Goal: Task Accomplishment & Management: Complete application form

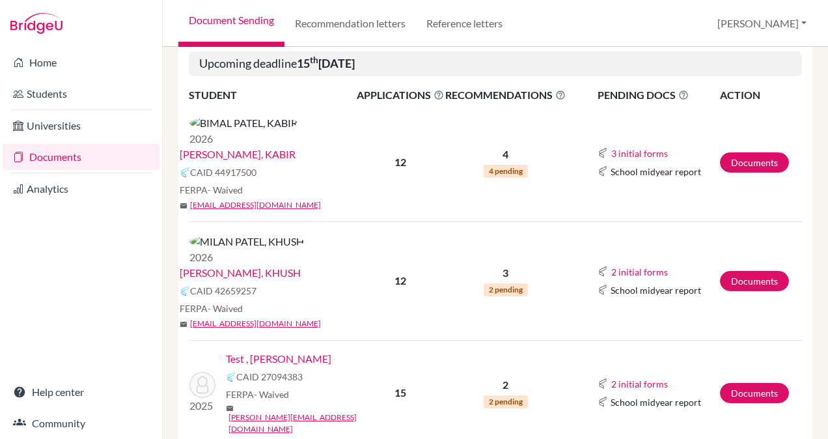
scroll to position [247, 0]
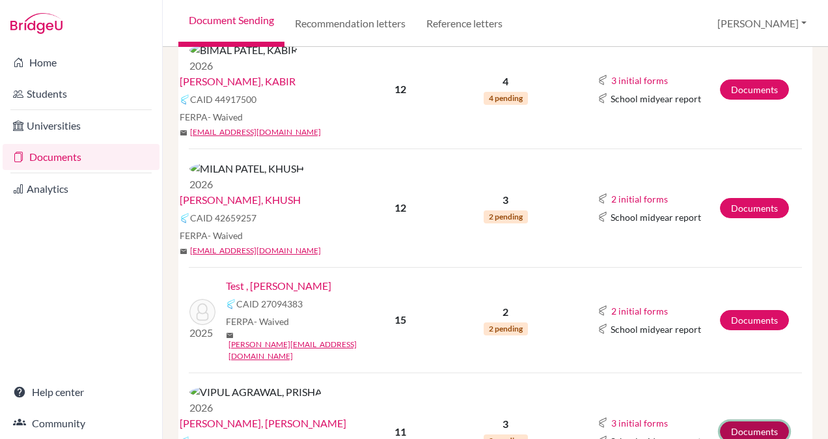
click at [730, 421] on link "Documents" at bounding box center [754, 431] width 69 height 20
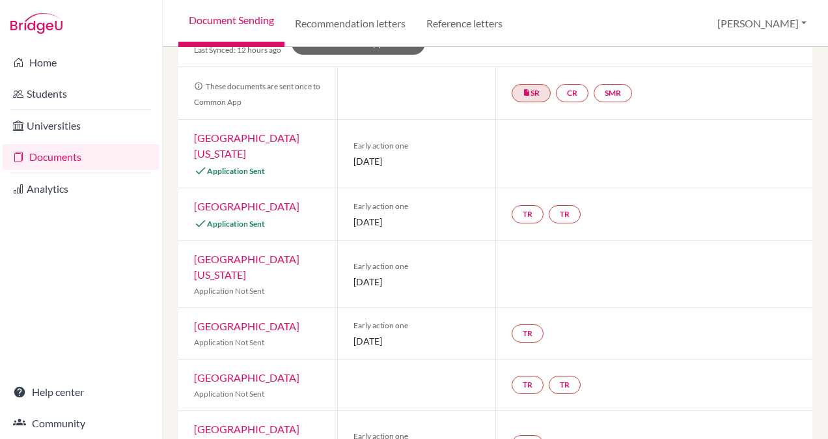
scroll to position [124, 0]
click at [562, 92] on link "CR" at bounding box center [572, 92] width 33 height 18
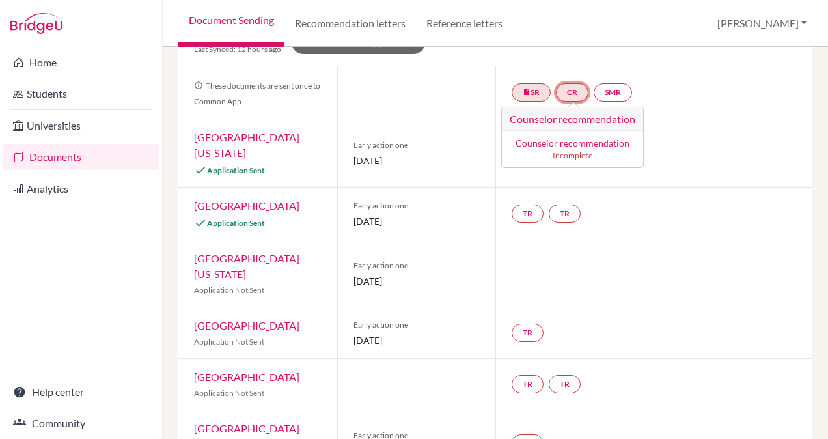
click at [544, 118] on h3 "Counselor recommendation" at bounding box center [572, 118] width 141 height 23
click at [551, 140] on link "Counselor recommendation" at bounding box center [572, 142] width 114 height 11
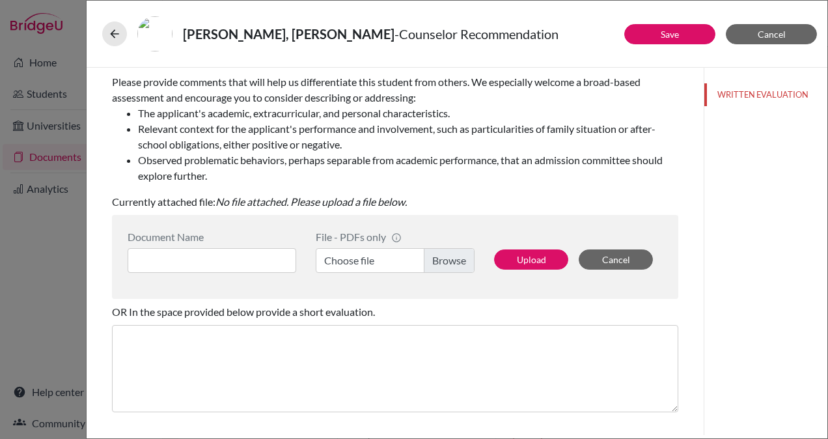
scroll to position [224, 0]
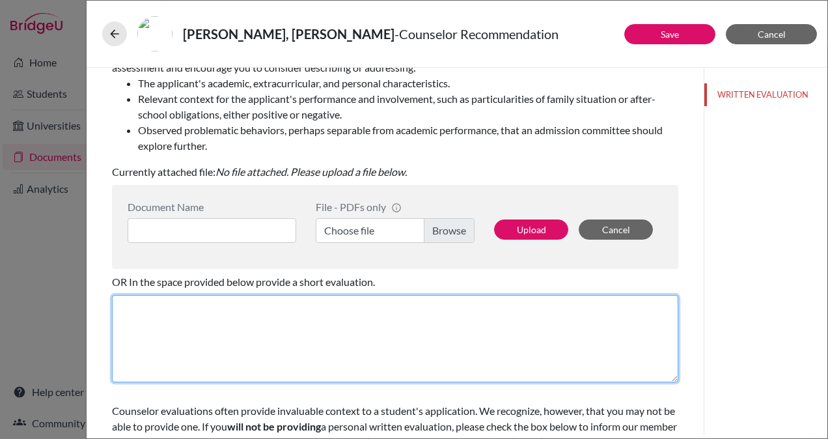
click at [241, 325] on textarea at bounding box center [395, 338] width 566 height 87
paste textarea "Loremi do sitamet co adi elitse doeiusmodt incidi, u labo etdol ma aliqu, eni a…"
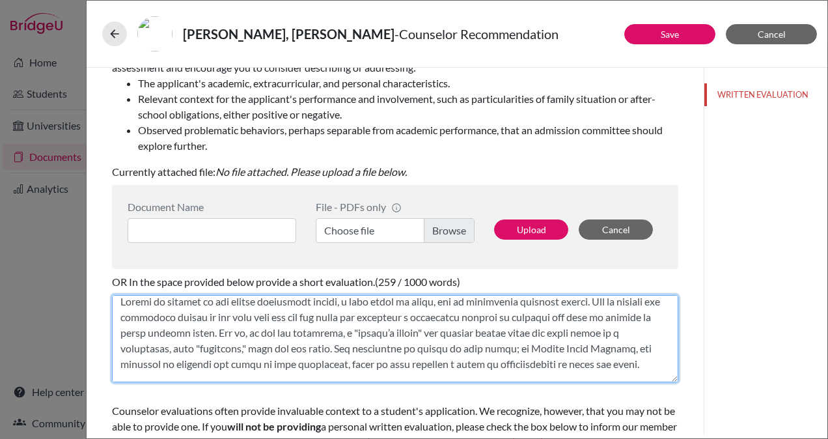
scroll to position [0, 0]
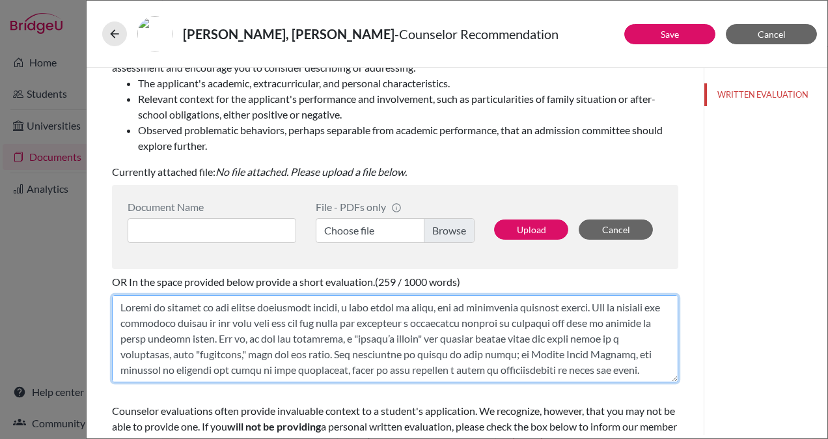
drag, startPoint x: 244, startPoint y: 355, endPoint x: 327, endPoint y: 354, distance: 83.3
click at [327, 354] on textarea at bounding box center [395, 338] width 566 height 87
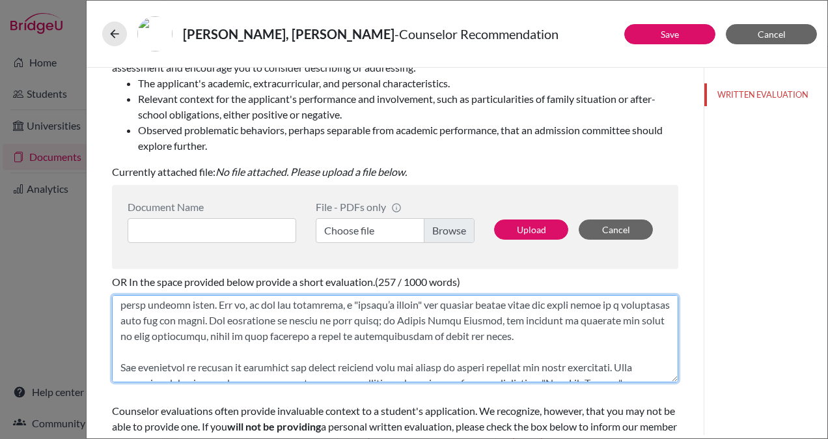
scroll to position [36, 0]
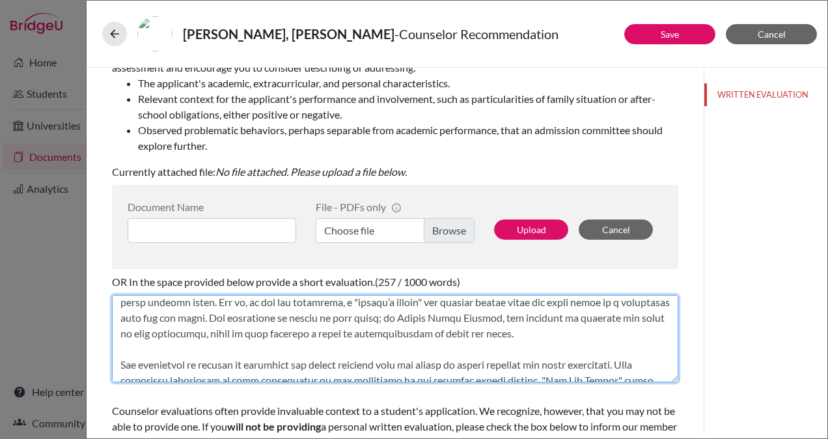
click at [238, 351] on textarea at bounding box center [395, 338] width 566 height 87
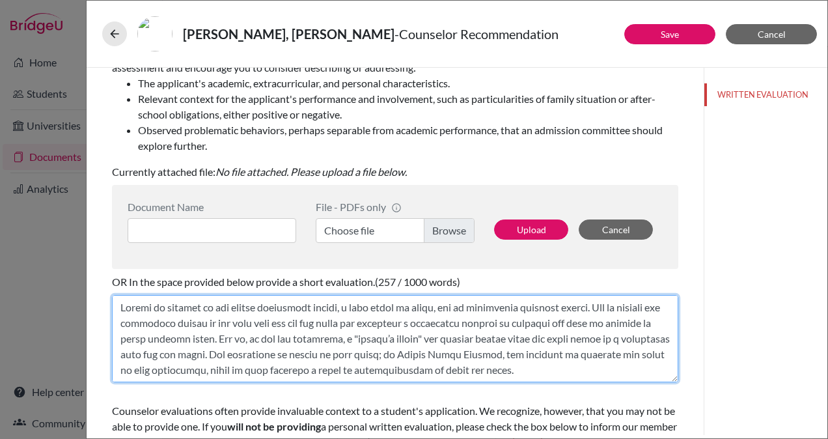
click at [118, 307] on textarea at bounding box center [395, 338] width 566 height 87
paste textarea "I am writing this letter in strong support of [PERSON_NAME] [PERSON_NAME] appli…"
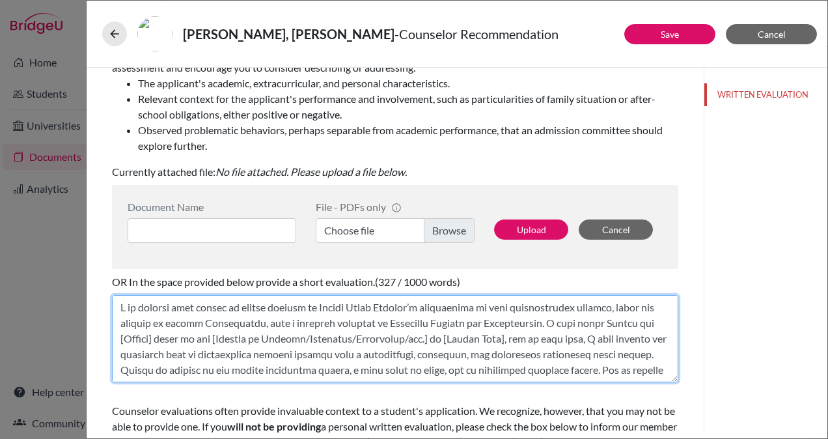
click at [271, 323] on textarea at bounding box center [395, 338] width 566 height 87
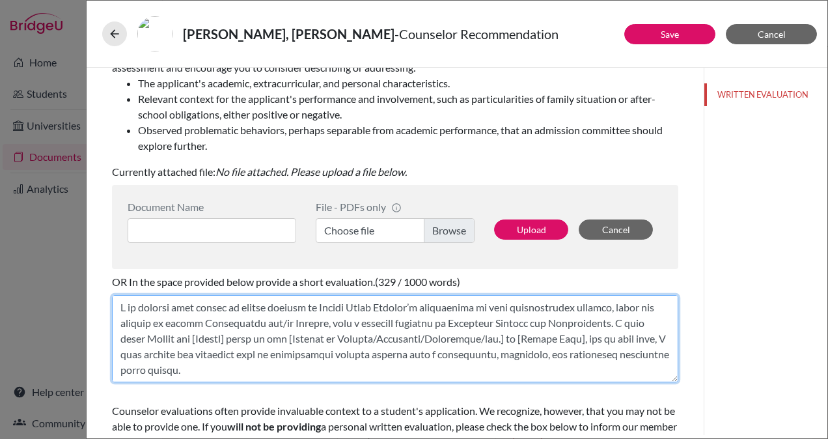
drag, startPoint x: 345, startPoint y: 324, endPoint x: 620, endPoint y: 320, distance: 274.7
click at [620, 320] on textarea at bounding box center [395, 338] width 566 height 87
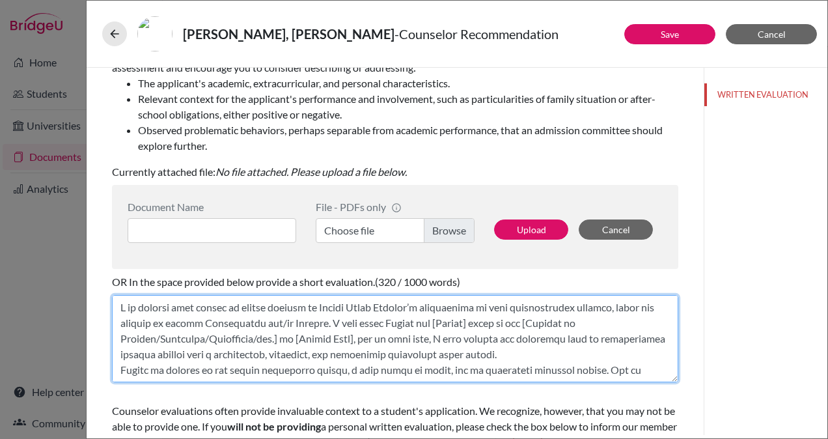
drag, startPoint x: 496, startPoint y: 320, endPoint x: 452, endPoint y: 322, distance: 43.6
click at [452, 322] on textarea at bounding box center [395, 338] width 566 height 87
drag, startPoint x: 517, startPoint y: 321, endPoint x: 282, endPoint y: 336, distance: 234.7
click at [282, 336] on textarea at bounding box center [395, 338] width 566 height 87
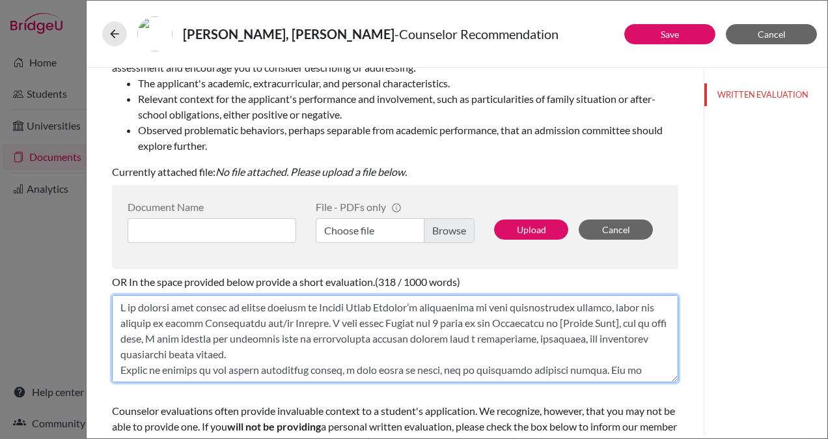
drag, startPoint x: 642, startPoint y: 322, endPoint x: 584, endPoint y: 321, distance: 58.6
click at [584, 321] on textarea at bounding box center [395, 338] width 566 height 87
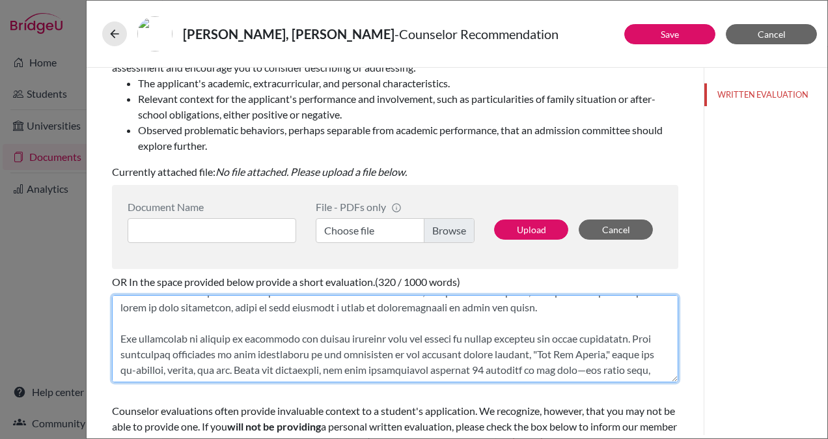
scroll to position [126, 0]
drag, startPoint x: 564, startPoint y: 352, endPoint x: 627, endPoint y: 351, distance: 63.8
click at [627, 351] on textarea at bounding box center [395, 338] width 566 height 87
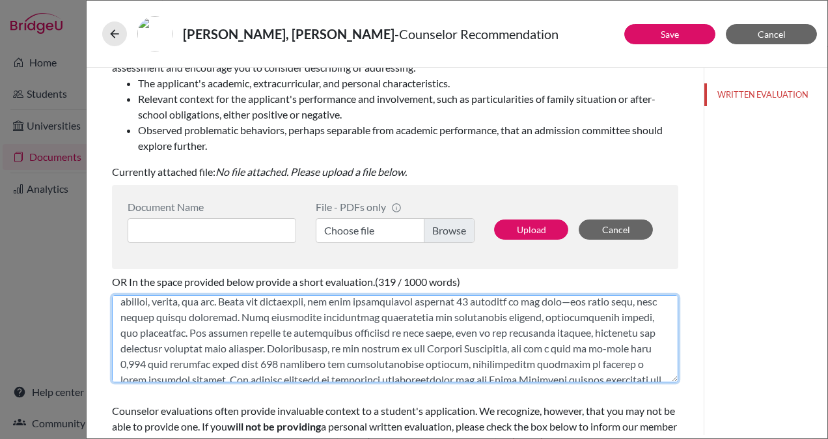
scroll to position [194, 0]
drag, startPoint x: 389, startPoint y: 331, endPoint x: 430, endPoint y: 344, distance: 43.0
click at [430, 344] on textarea at bounding box center [395, 338] width 566 height 87
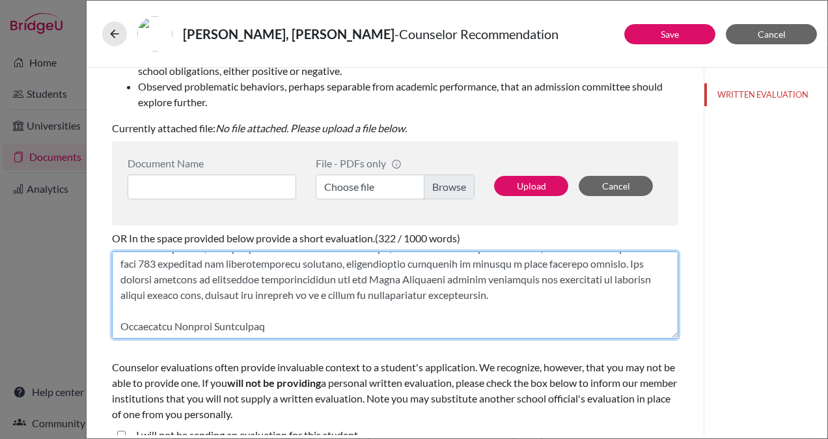
scroll to position [269, 0]
drag, startPoint x: 273, startPoint y: 324, endPoint x: 100, endPoint y: 329, distance: 173.8
click at [100, 329] on div "You can submit this form only one time for this applicant. Your responses and a…" at bounding box center [394, 125] width 597 height 653
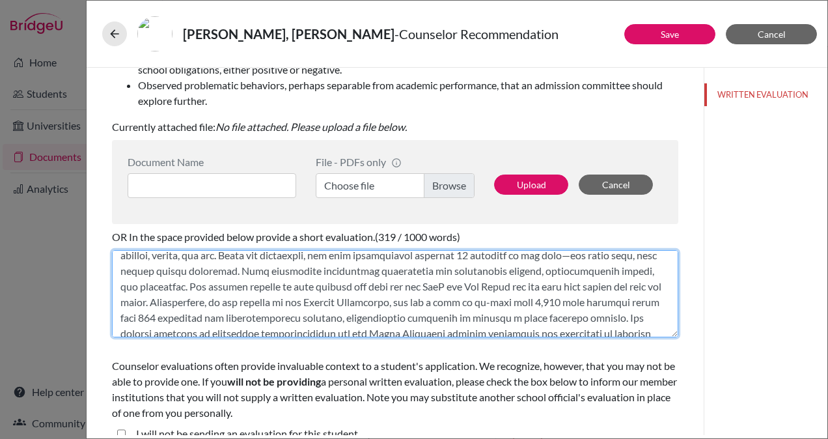
scroll to position [195, 0]
click at [297, 298] on textarea at bounding box center [395, 293] width 566 height 87
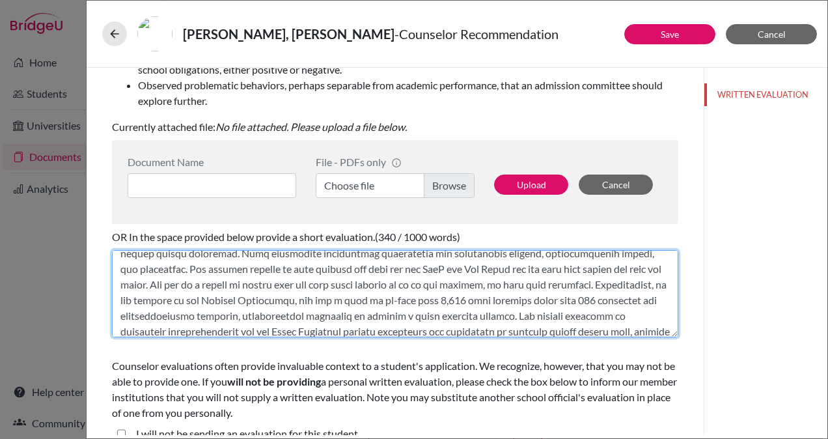
scroll to position [266, 0]
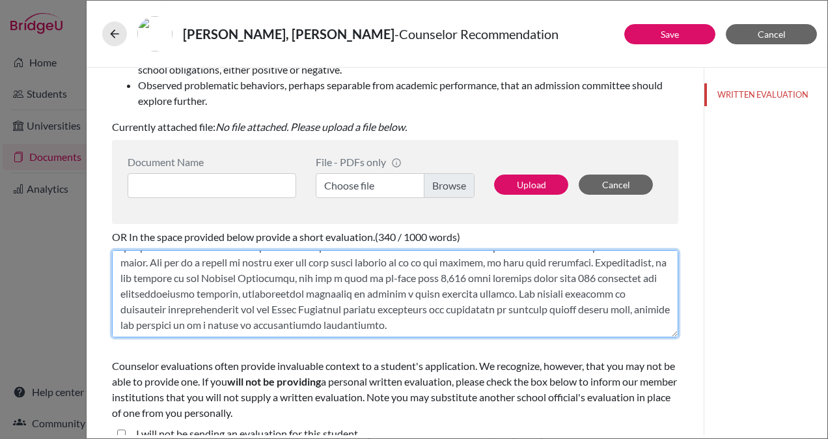
click at [279, 315] on textarea at bounding box center [395, 293] width 566 height 87
paste textarea "Lor ipsumdol sitametcons ad elitsed doeiusmodtemp in utl etdolor mag aliquaen a…"
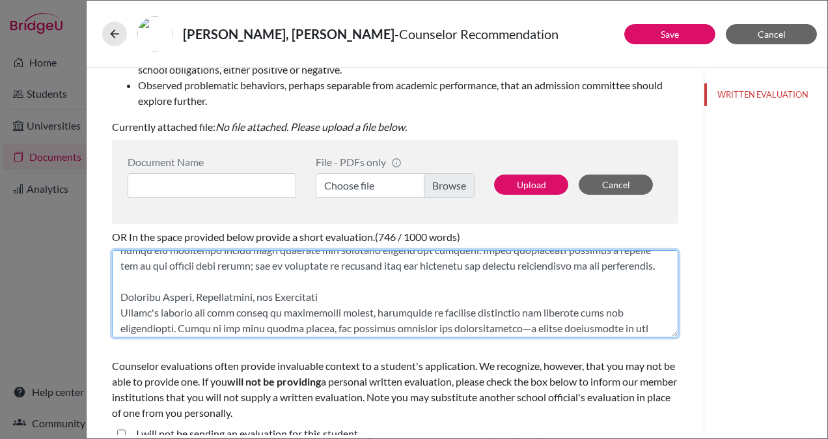
scroll to position [495, 0]
drag, startPoint x: 340, startPoint y: 294, endPoint x: 107, endPoint y: 297, distance: 233.0
click at [107, 297] on div "You can submit this form only one time for this applicant. Your responses and a…" at bounding box center [394, 125] width 597 height 653
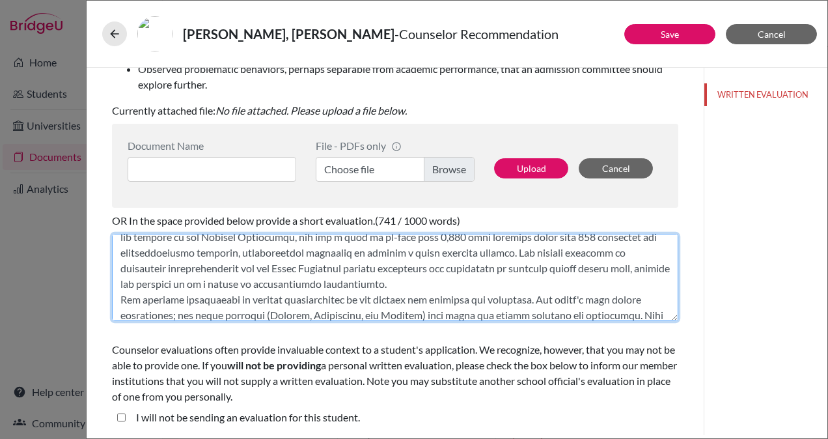
scroll to position [269, 0]
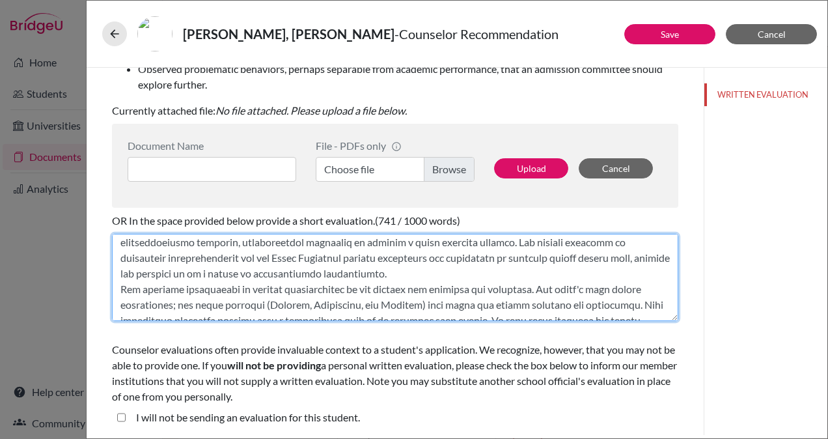
click at [628, 271] on textarea at bounding box center [395, 277] width 566 height 87
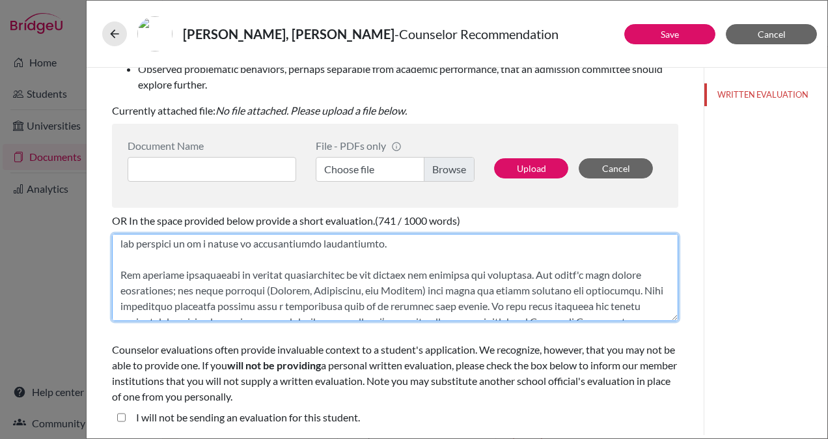
scroll to position [300, 0]
drag, startPoint x: 376, startPoint y: 288, endPoint x: 361, endPoint y: 291, distance: 15.3
click at [361, 291] on textarea at bounding box center [395, 277] width 566 height 87
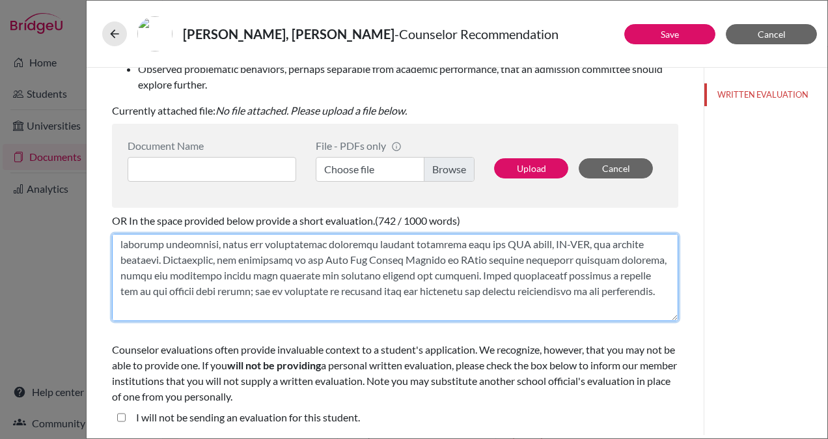
scroll to position [472, 0]
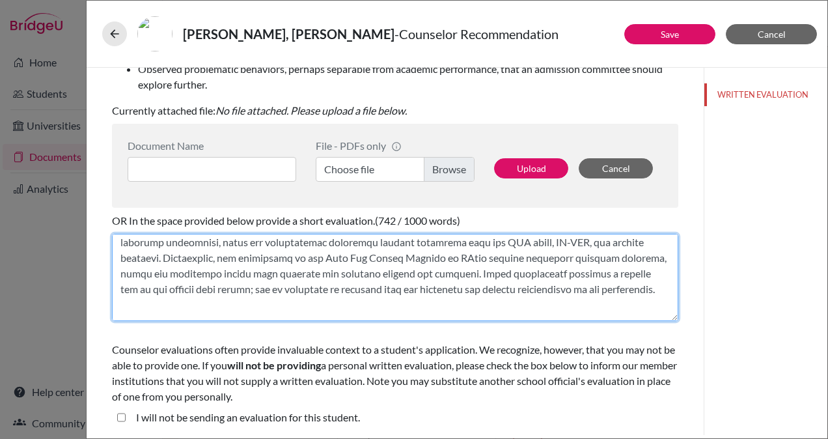
drag, startPoint x: 625, startPoint y: 289, endPoint x: 588, endPoint y: 258, distance: 48.5
click at [588, 258] on textarea at bounding box center [395, 277] width 566 height 87
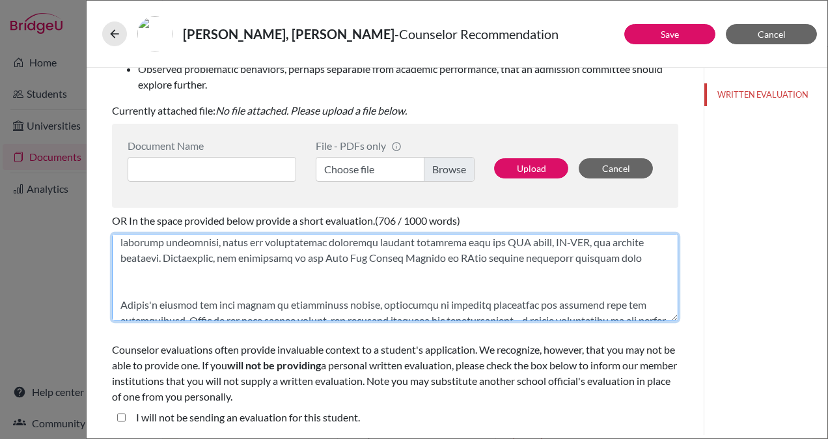
scroll to position [424, 0]
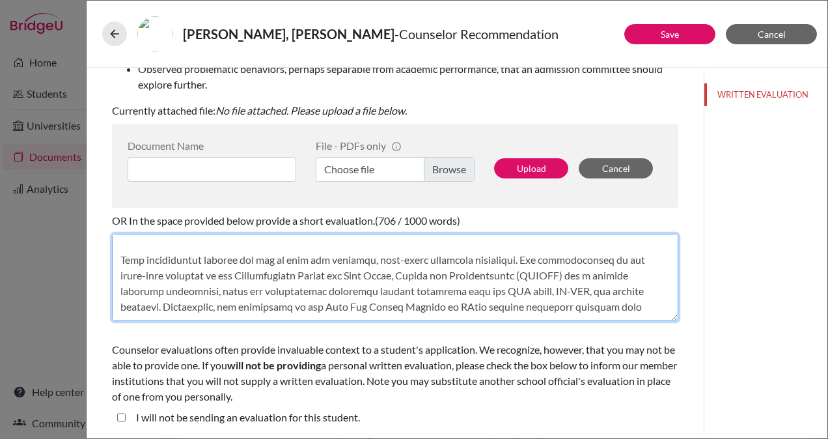
drag, startPoint x: 601, startPoint y: 306, endPoint x: 122, endPoint y: 252, distance: 482.7
click at [122, 252] on textarea at bounding box center [395, 277] width 566 height 87
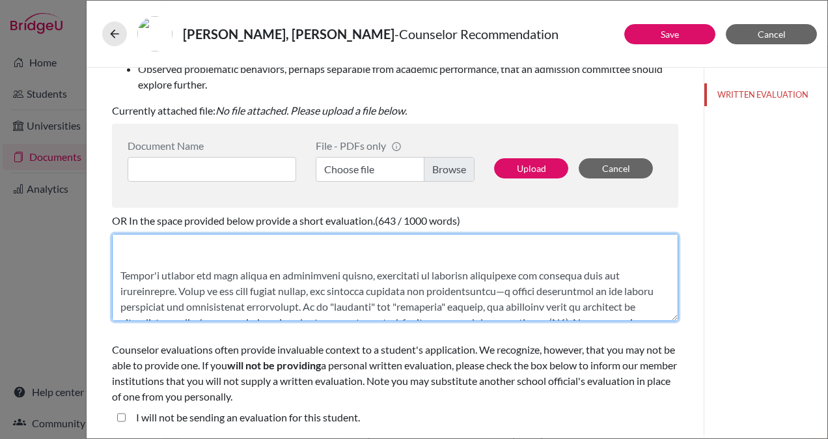
scroll to position [411, 0]
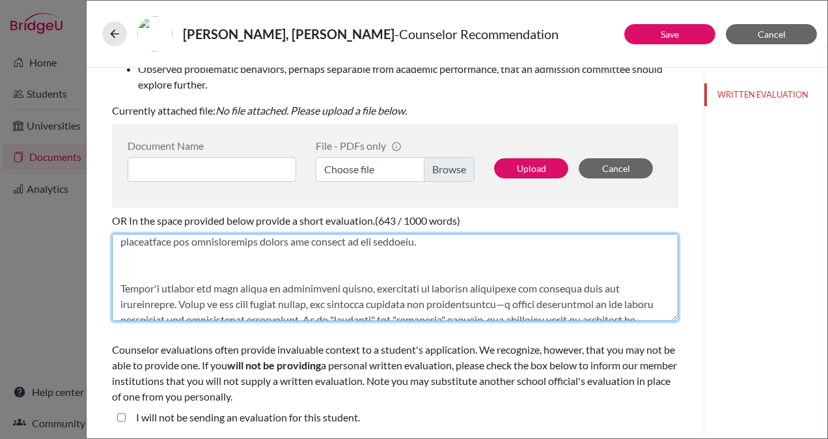
click at [127, 279] on textarea at bounding box center [395, 277] width 566 height 87
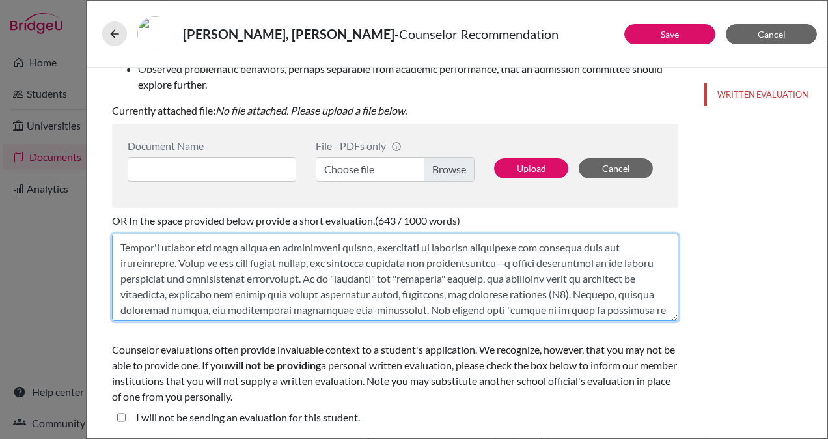
scroll to position [437, 0]
click at [607, 293] on textarea at bounding box center [395, 277] width 566 height 87
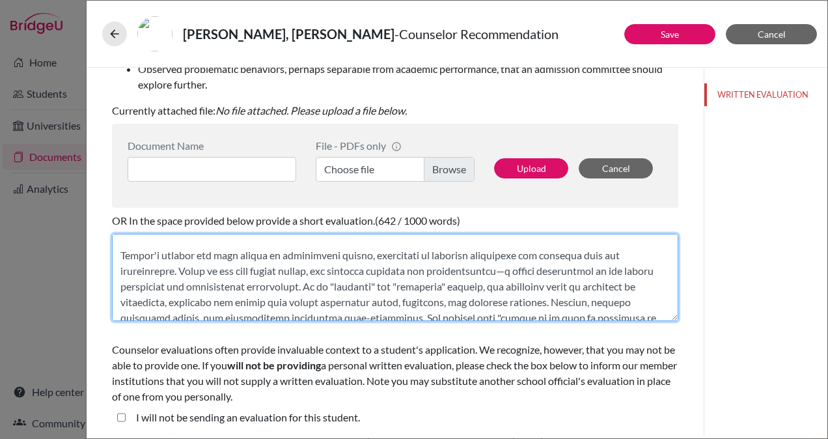
scroll to position [428, 0]
click at [321, 273] on textarea at bounding box center [395, 277] width 566 height 87
drag, startPoint x: 321, startPoint y: 273, endPoint x: 220, endPoint y: 268, distance: 101.7
click at [220, 268] on textarea at bounding box center [395, 277] width 566 height 87
click at [226, 279] on textarea at bounding box center [395, 277] width 566 height 87
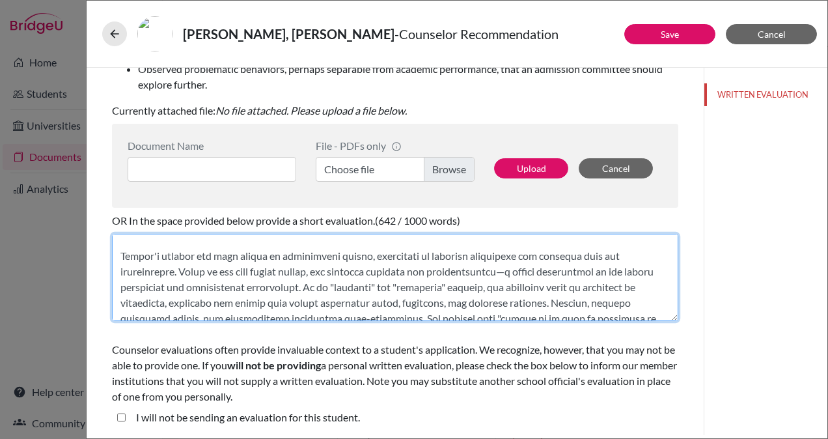
drag, startPoint x: 353, startPoint y: 288, endPoint x: 186, endPoint y: 273, distance: 167.3
click at [186, 273] on textarea at bounding box center [395, 277] width 566 height 87
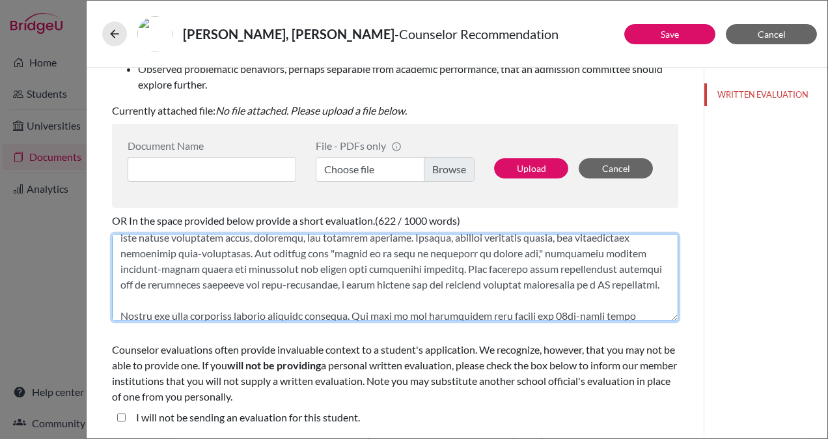
scroll to position [460, 0]
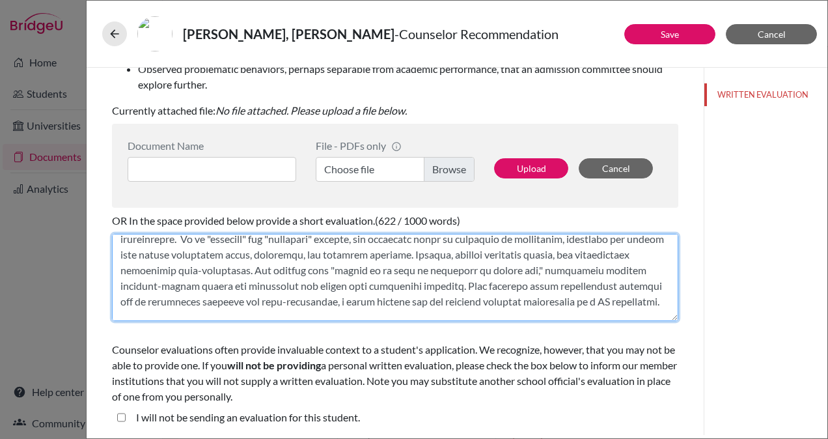
drag, startPoint x: 621, startPoint y: 238, endPoint x: 644, endPoint y: 301, distance: 67.1
click at [644, 301] on textarea at bounding box center [395, 277] width 566 height 87
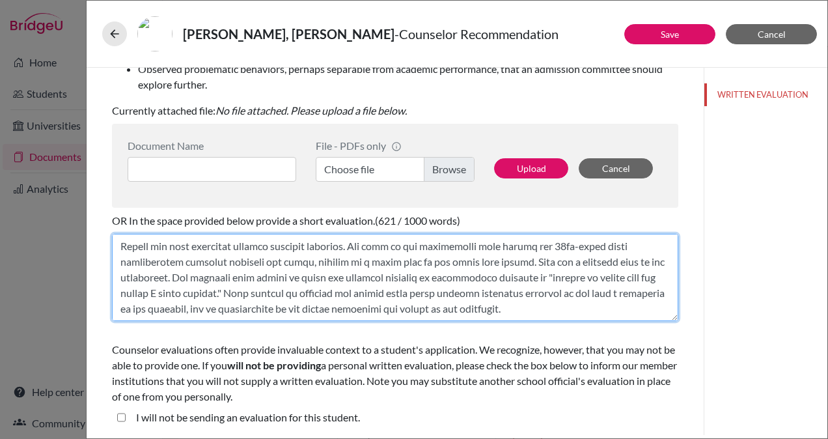
scroll to position [568, 0]
click at [580, 295] on textarea at bounding box center [395, 277] width 566 height 87
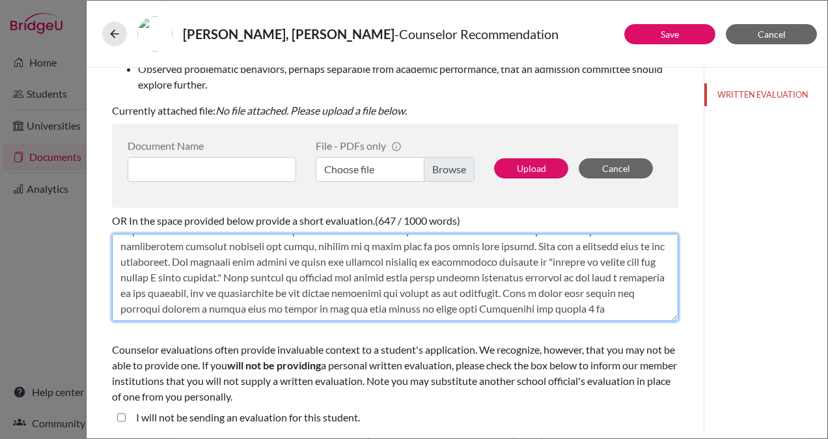
scroll to position [588, 0]
click at [580, 296] on textarea at bounding box center [395, 277] width 566 height 87
drag, startPoint x: 230, startPoint y: 310, endPoint x: 419, endPoint y: 311, distance: 189.4
click at [419, 311] on textarea at bounding box center [395, 277] width 566 height 87
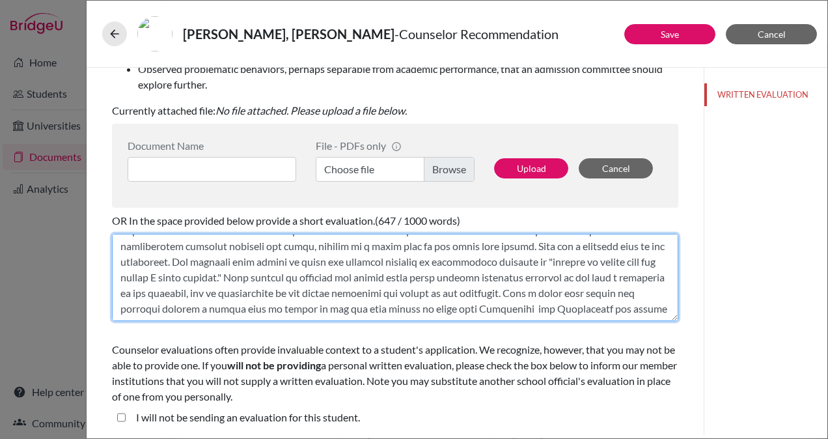
scroll to position [594, 0]
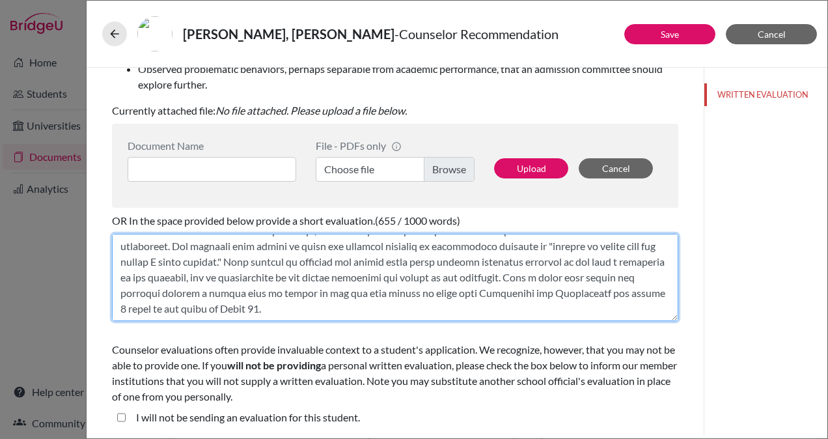
click at [404, 311] on textarea at bounding box center [395, 277] width 566 height 87
paste textarea "Loremi'd sitame consectetu—a elits-doeiusmodtem incididun—utl etdolorem al eni …"
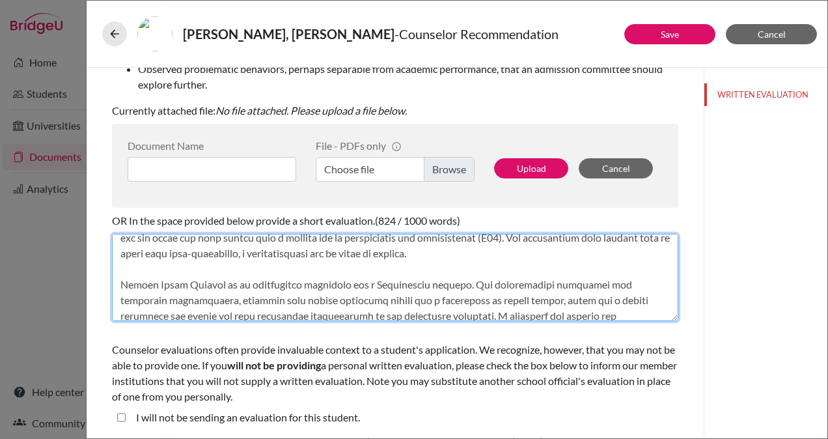
scroll to position [709, 0]
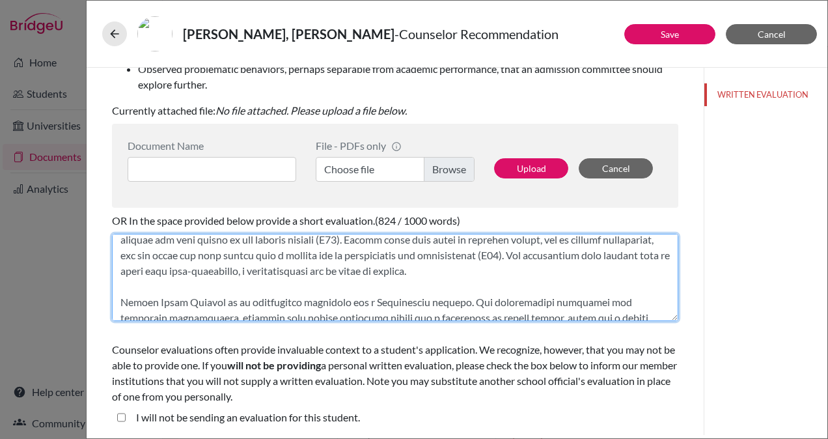
click at [414, 253] on textarea at bounding box center [395, 277] width 566 height 87
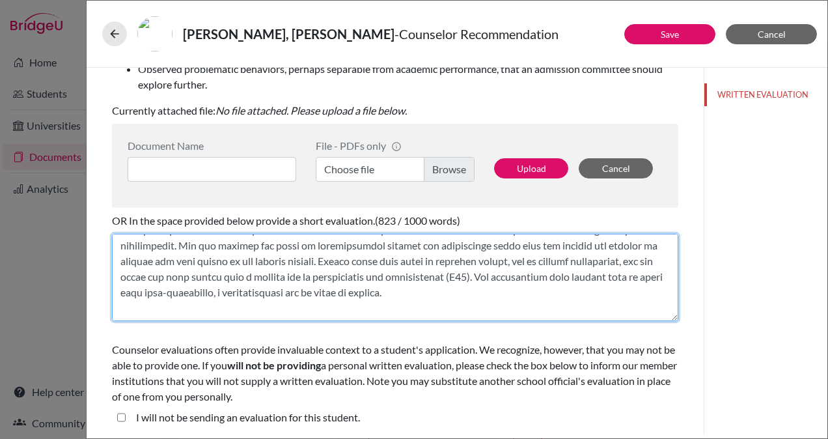
click at [527, 283] on textarea at bounding box center [395, 277] width 566 height 87
drag, startPoint x: 574, startPoint y: 245, endPoint x: 635, endPoint y: 248, distance: 61.2
click at [635, 248] on textarea at bounding box center [395, 277] width 566 height 87
click at [585, 289] on textarea at bounding box center [395, 277] width 566 height 87
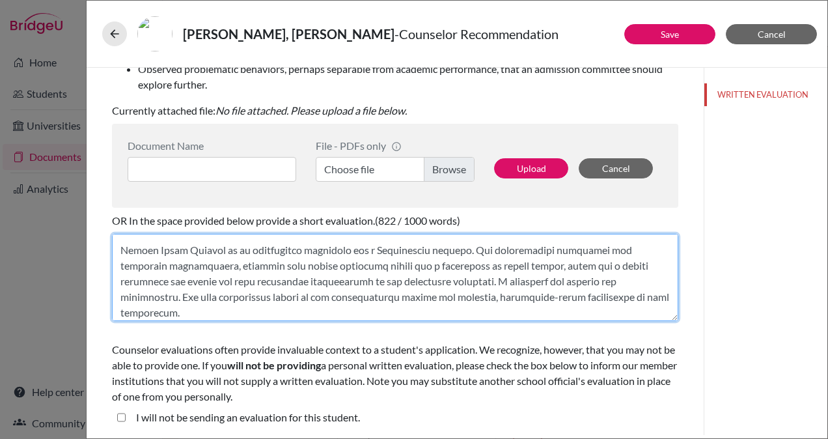
scroll to position [765, 0]
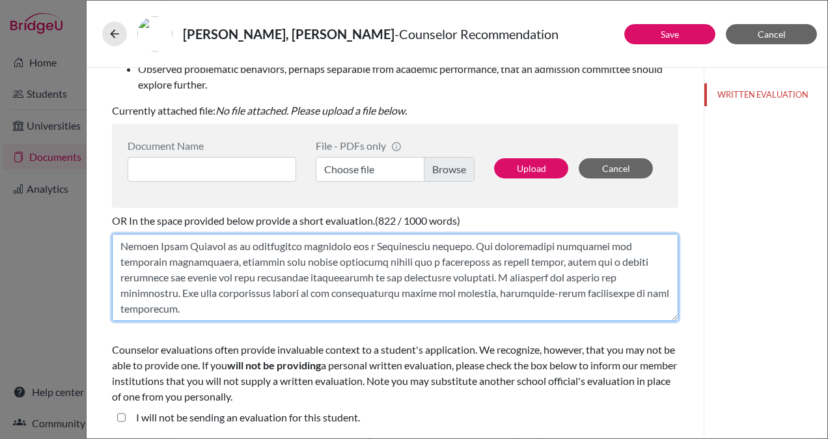
drag, startPoint x: 562, startPoint y: 293, endPoint x: 634, endPoint y: 295, distance: 71.6
click at [634, 295] on textarea at bounding box center [395, 277] width 566 height 87
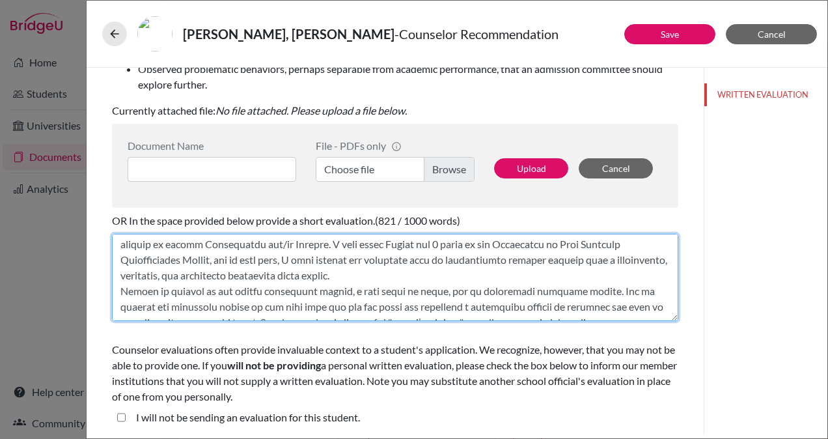
scroll to position [0, 0]
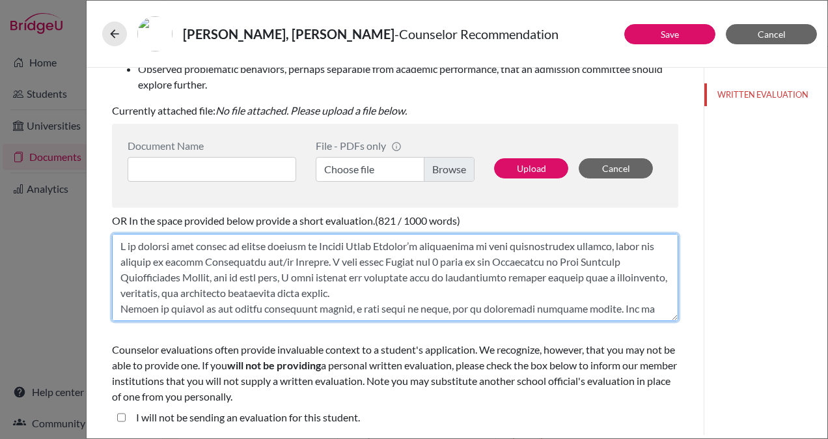
click at [409, 290] on textarea at bounding box center [395, 277] width 566 height 87
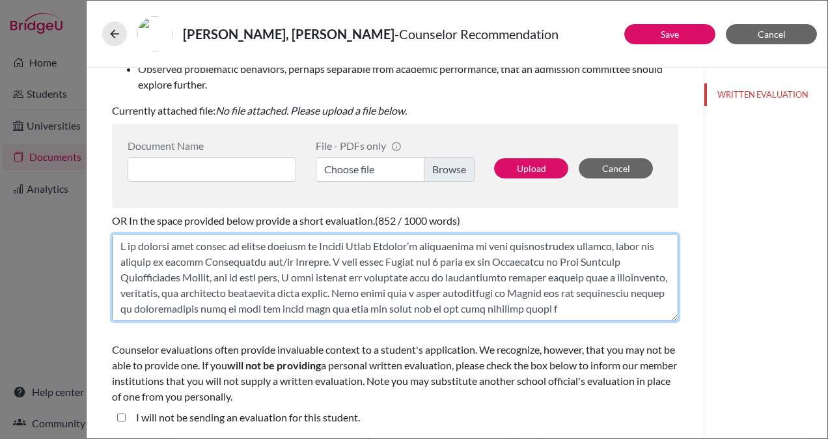
scroll to position [10, 0]
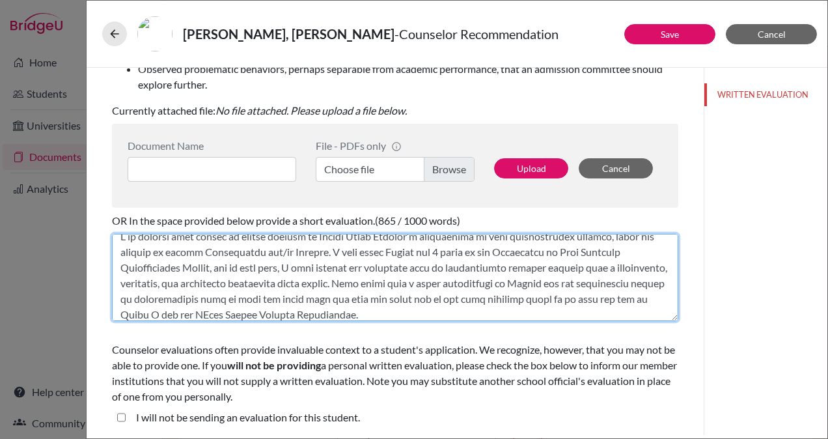
click at [433, 268] on textarea at bounding box center [395, 277] width 566 height 87
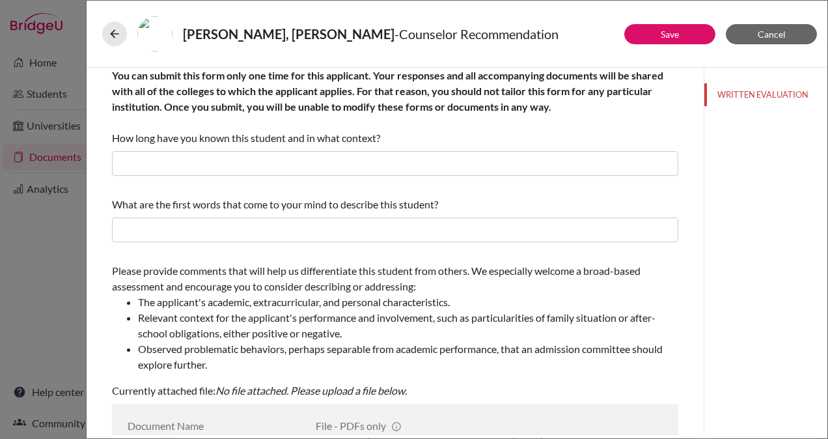
scroll to position [0, 0]
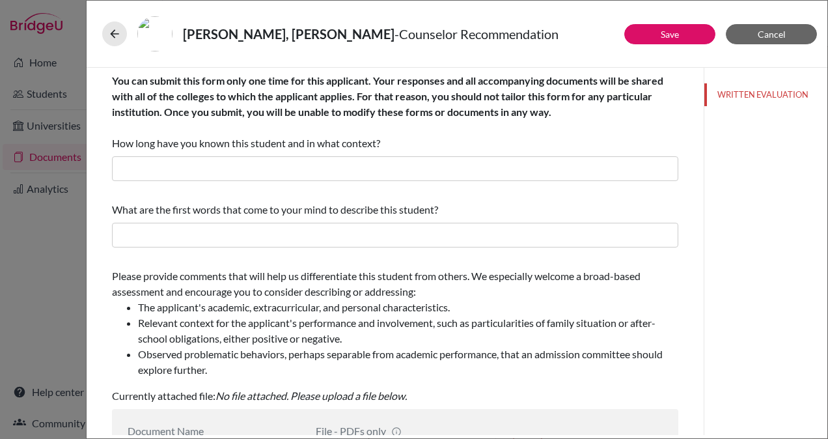
type textarea "L ip dolorsi amet consec ad elitse doeiusm te Incidi Utlab Etdolor’m aliquaenim…"
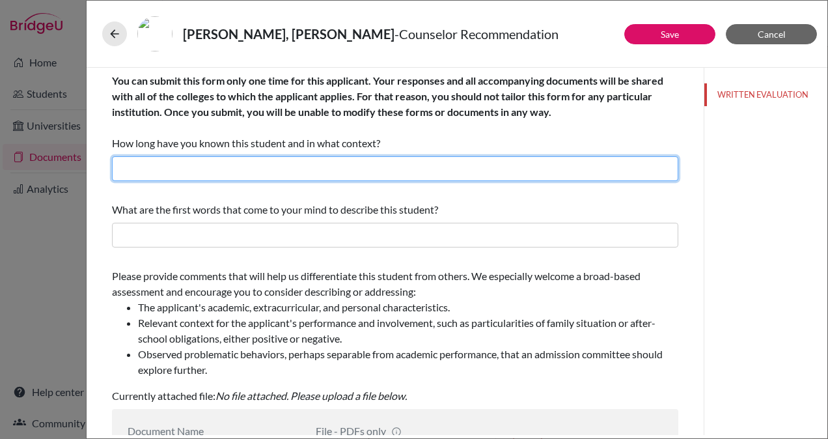
click at [437, 171] on input "text" at bounding box center [395, 168] width 566 height 25
type input "#"
type input "3 years as her Career and College Guidance Counsellor"
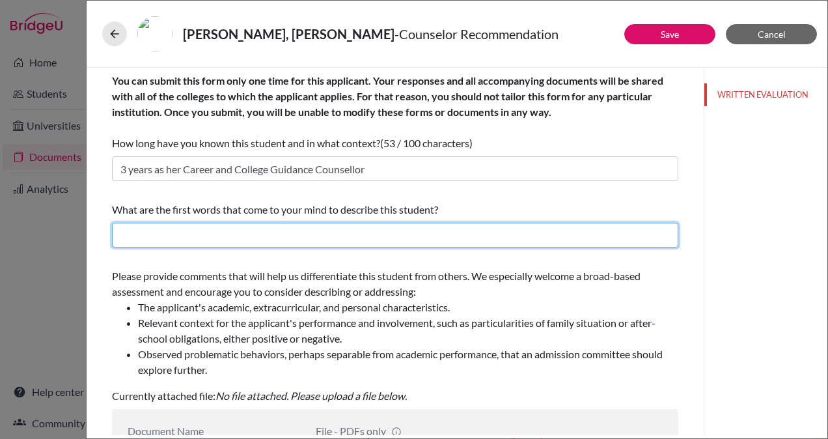
click at [202, 241] on input "text" at bounding box center [395, 235] width 566 height 25
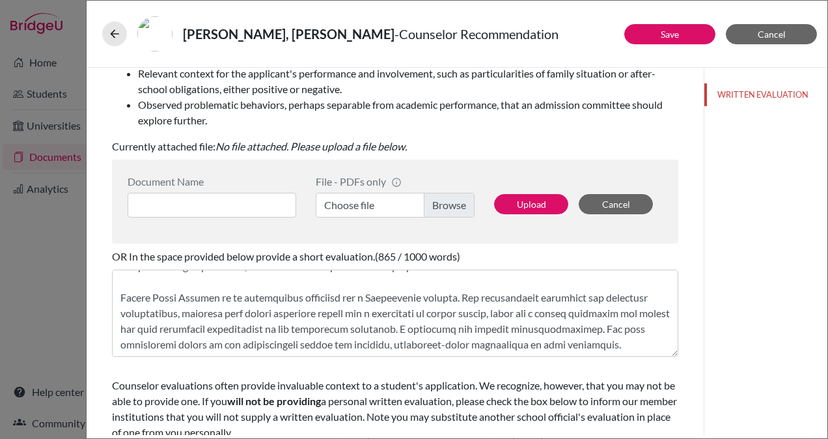
scroll to position [285, 0]
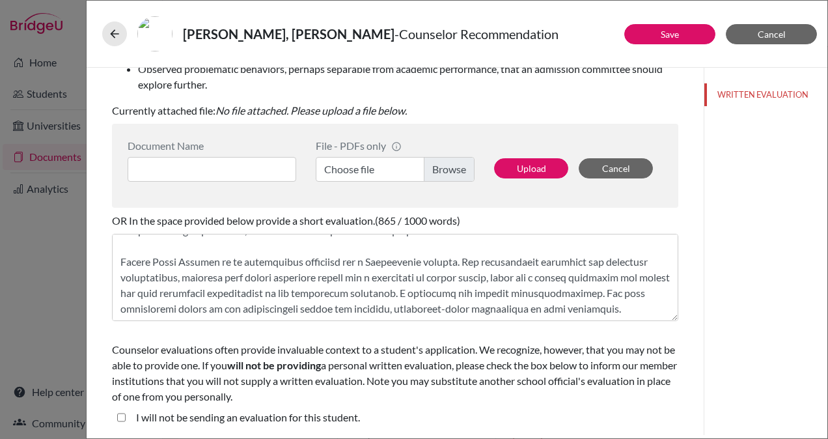
type input "Creative and Witty, Committed and Responsible, a Leader who takes initiative"
click at [672, 23] on div "[PERSON_NAME], [PERSON_NAME] - Counselor Recommendation" at bounding box center [456, 33] width 709 height 35
click at [670, 34] on link "Save" at bounding box center [670, 34] width 18 height 11
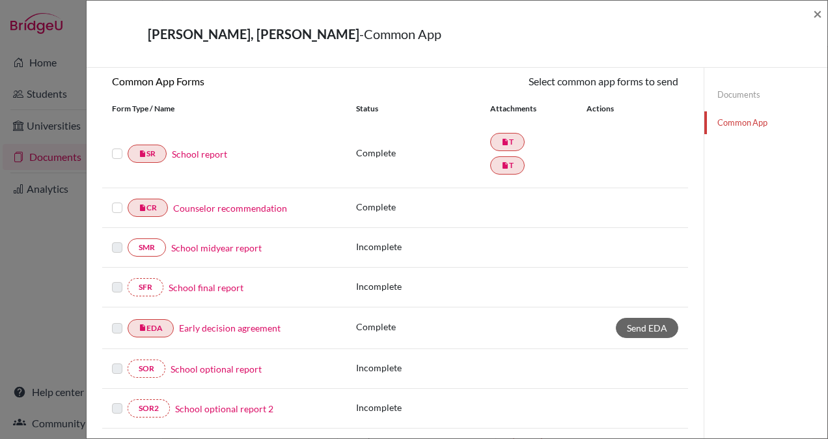
scroll to position [121, 0]
click at [242, 203] on link "Counselor recommendation" at bounding box center [230, 207] width 114 height 14
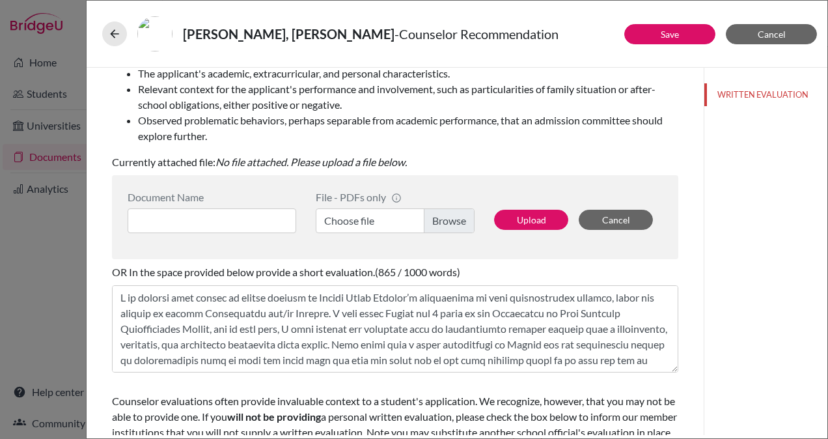
scroll to position [235, 0]
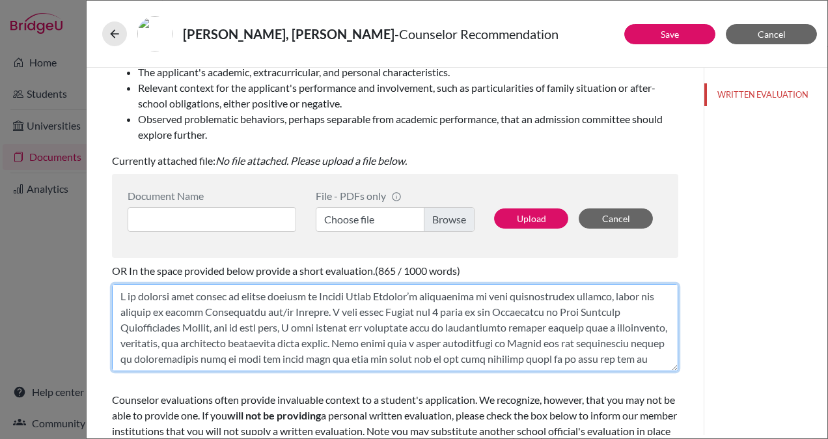
click at [282, 318] on textarea at bounding box center [395, 327] width 566 height 87
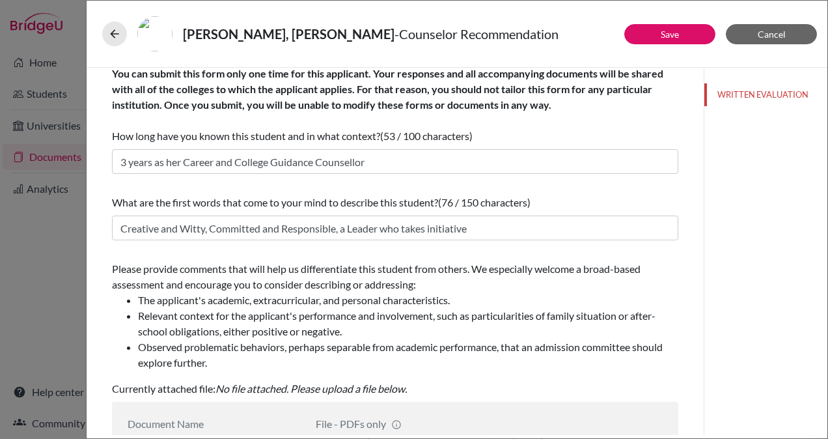
scroll to position [0, 0]
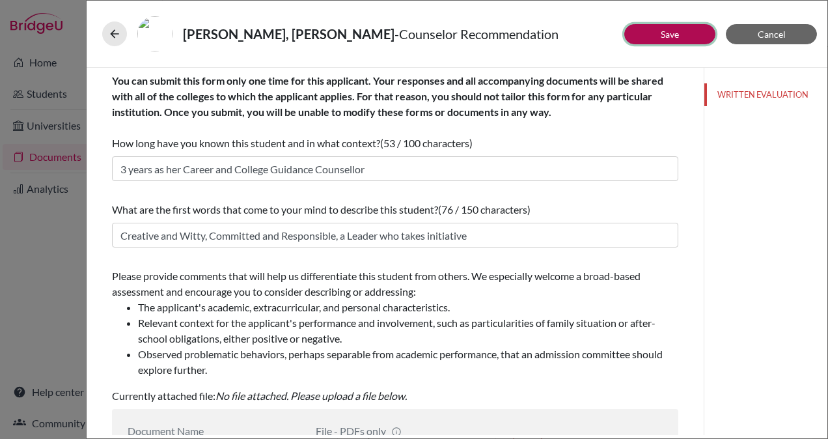
click at [668, 31] on link "Save" at bounding box center [670, 34] width 18 height 11
